Goal: Navigation & Orientation: Go to known website

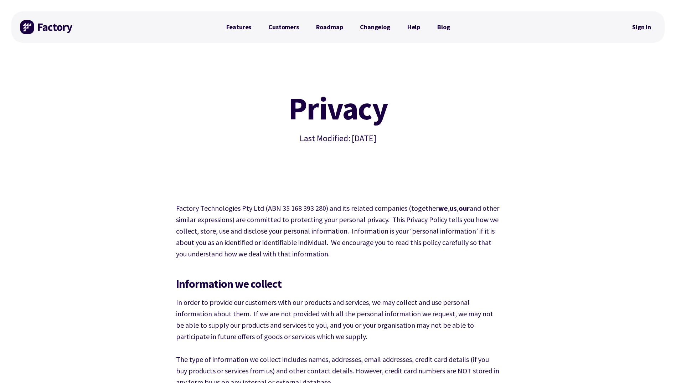
click at [43, 28] on img at bounding box center [46, 27] width 53 height 14
